Goal: Navigation & Orientation: Go to known website

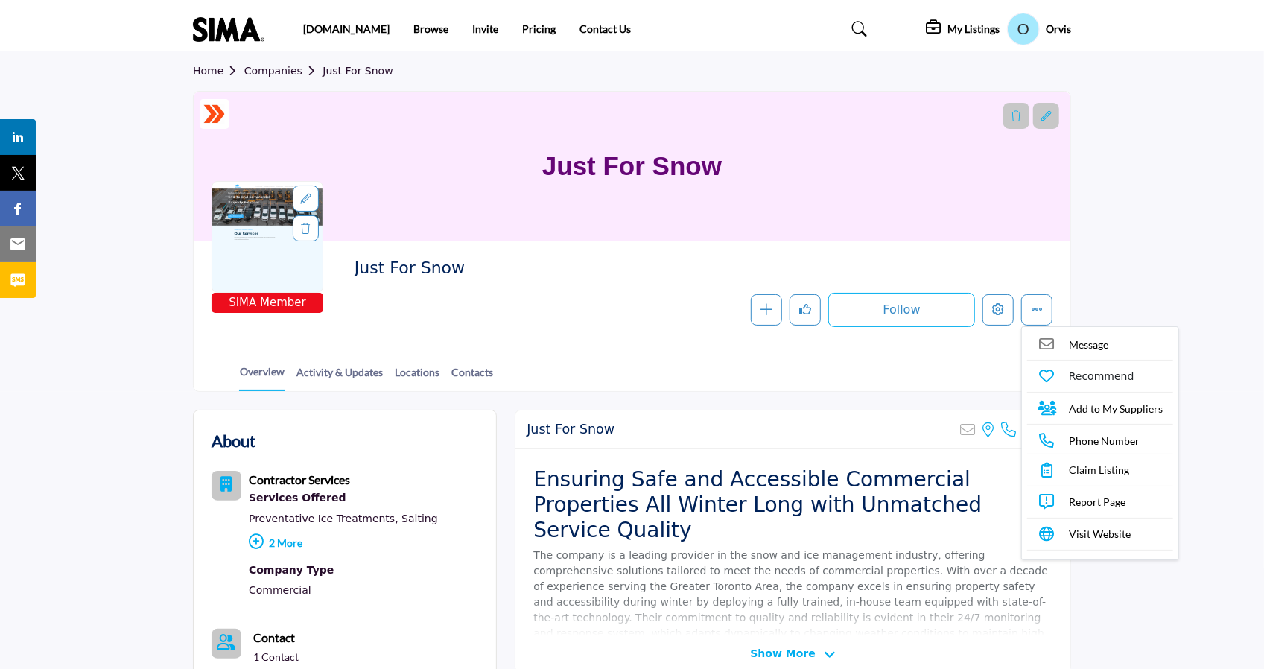
click at [248, 10] on nav "[DOMAIN_NAME] Browse Invite Pricing Contact Us" at bounding box center [632, 28] width 1264 height 43
click at [244, 18] on img at bounding box center [232, 29] width 79 height 25
